Goal: Information Seeking & Learning: Learn about a topic

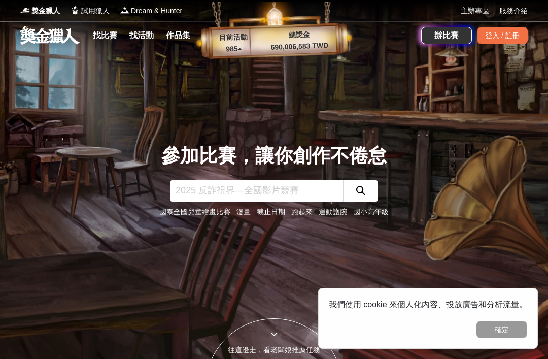
click at [312, 201] on input "text" at bounding box center [257, 190] width 173 height 21
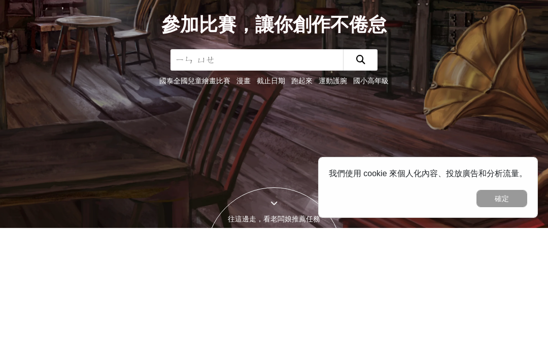
type input "音樂"
click at [363, 186] on icon "submit" at bounding box center [360, 190] width 9 height 9
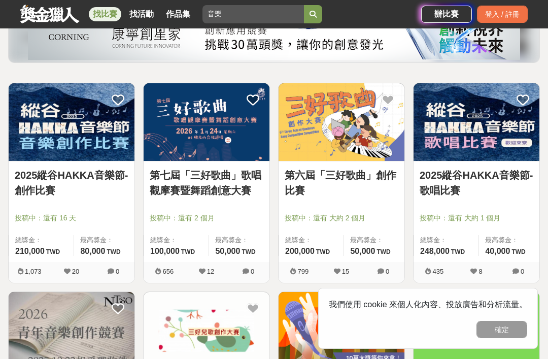
scroll to position [139, 0]
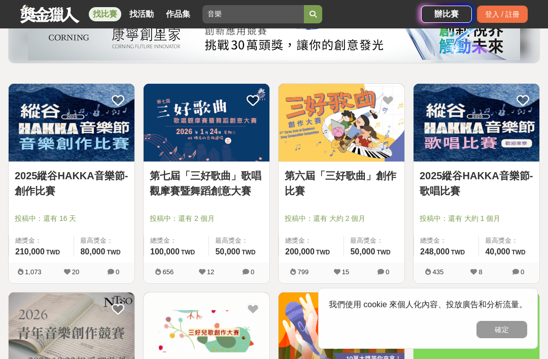
click at [453, 145] on img at bounding box center [477, 123] width 126 height 78
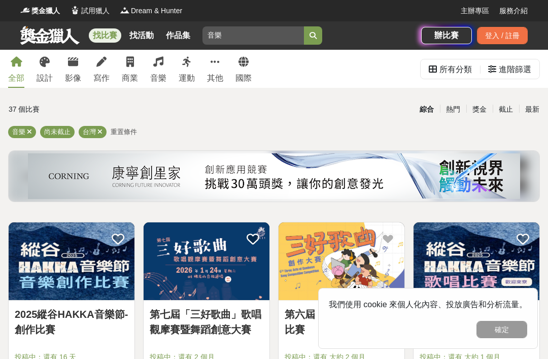
click at [226, 29] on input "音樂" at bounding box center [254, 35] width 102 height 18
click at [233, 37] on input "音樂" at bounding box center [254, 35] width 102 height 18
type input "音"
click at [313, 36] on button "submit" at bounding box center [313, 35] width 18 height 18
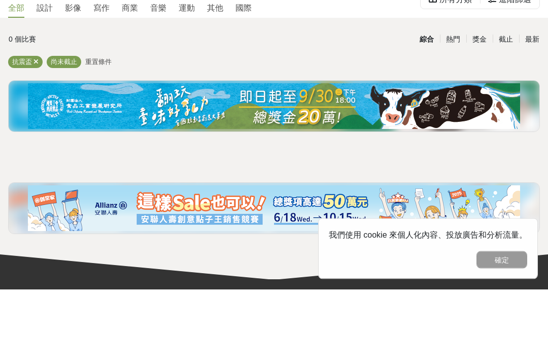
click at [26, 143] on div "0 個比賽 綜合 熱門 獎金 截止 最新 抗震盃 尚未截止 重置條件" at bounding box center [274, 206] width 548 height 212
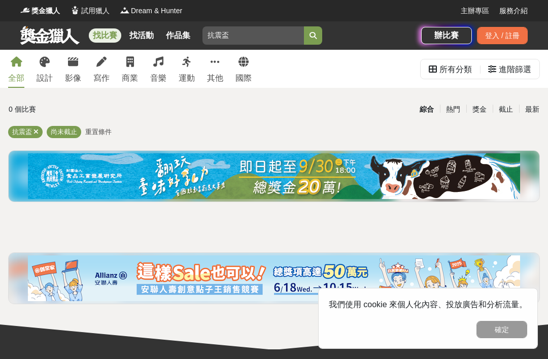
click at [217, 34] on input "抗震盃" at bounding box center [254, 35] width 102 height 18
click at [313, 36] on button "submit" at bounding box center [313, 35] width 18 height 18
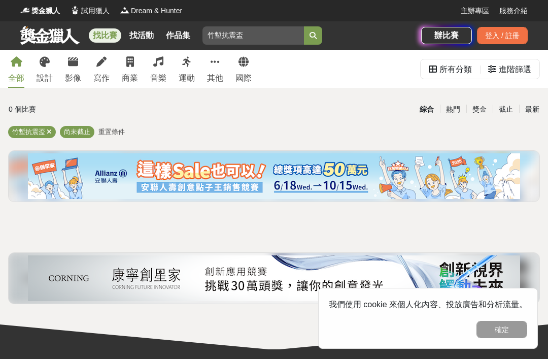
click at [258, 37] on input "竹塹抗震盃" at bounding box center [254, 35] width 102 height 18
type input "竹塹"
click at [313, 36] on button "submit" at bounding box center [313, 35] width 18 height 18
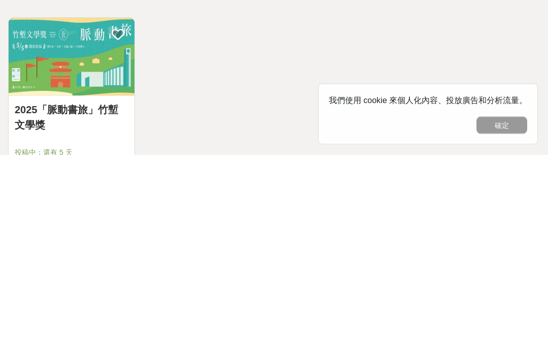
click at [490, 222] on div "2025「脈動書旅」竹塹文學獎 投稿中：還有 5 天 總獎金： 499,000 499,000 TWD 最高獎金： 100,000 TWD 4,144 81 3" at bounding box center [274, 326] width 540 height 209
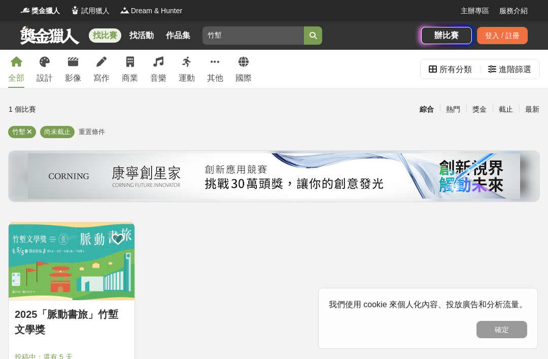
click at [221, 68] on link "其他" at bounding box center [215, 69] width 16 height 38
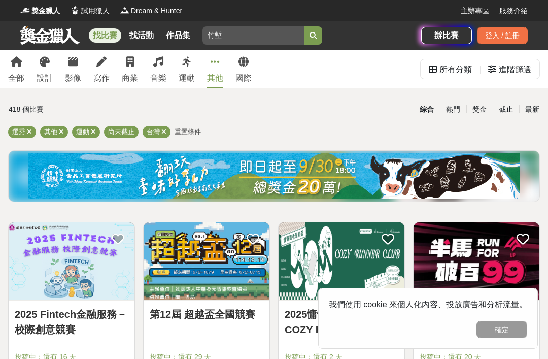
click at [462, 65] on div "所有分類" at bounding box center [456, 69] width 32 height 20
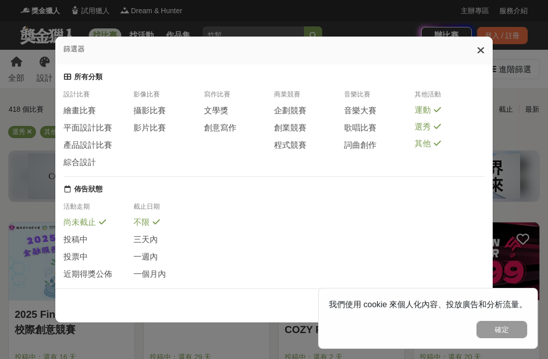
click at [362, 123] on span "歌唱比賽" at bounding box center [360, 128] width 32 height 11
click at [481, 37] on div "篩選器" at bounding box center [274, 51] width 438 height 28
click at [478, 45] on icon at bounding box center [481, 50] width 8 height 10
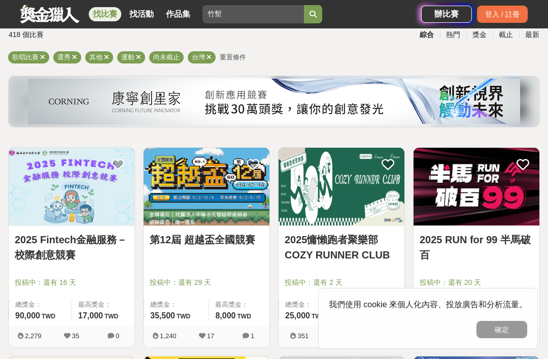
scroll to position [73, 0]
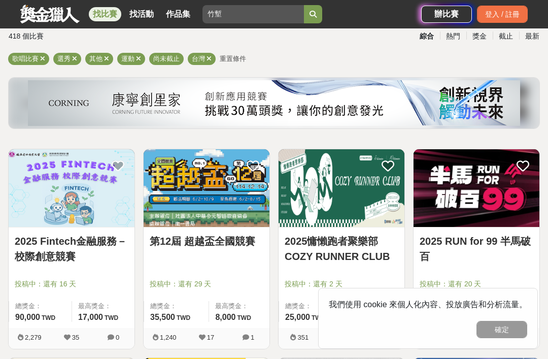
click at [140, 56] on icon at bounding box center [138, 58] width 5 height 7
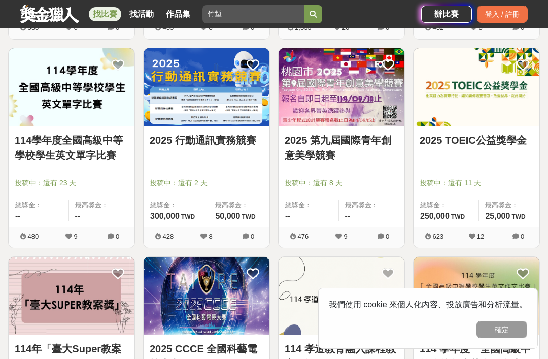
scroll to position [589, 0]
